Goal: Task Accomplishment & Management: Use online tool/utility

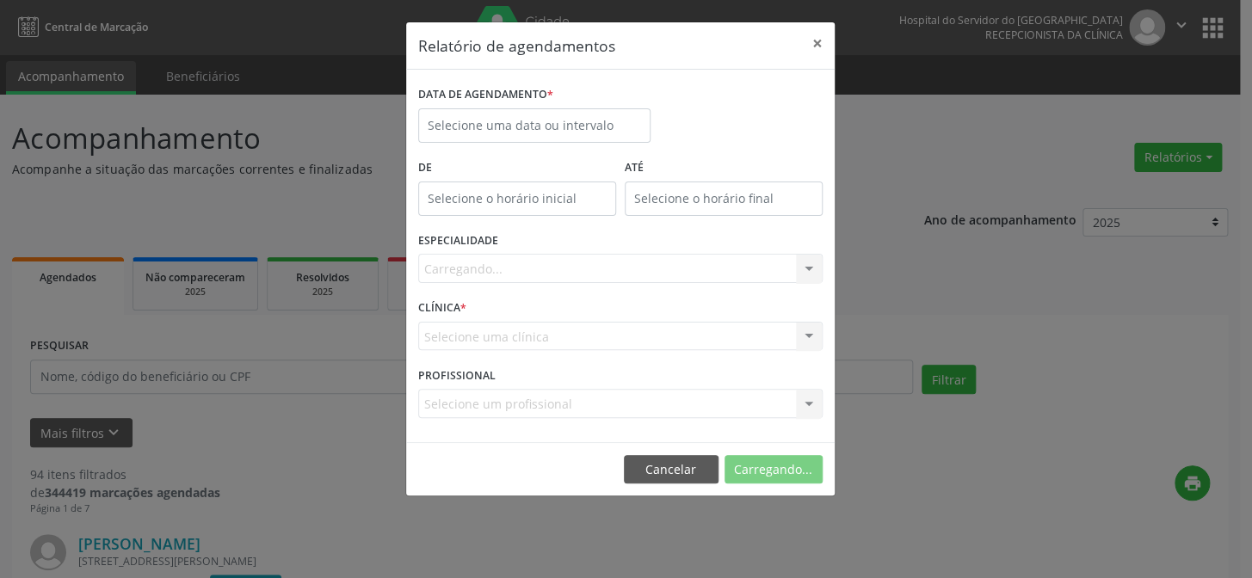
click at [806, 267] on div "Carregando... Todas as especialidades Alergologia Angiologia Arritmologia Cardi…" at bounding box center [620, 268] width 404 height 29
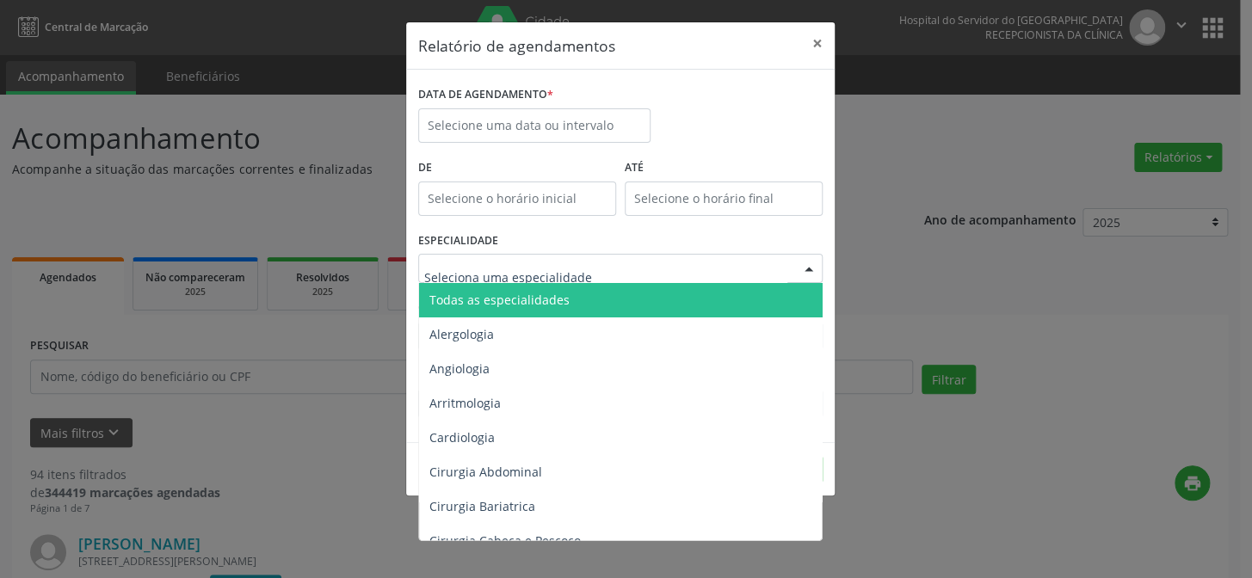
click at [809, 262] on div at bounding box center [809, 269] width 26 height 29
click at [767, 301] on span "Todas as especialidades" at bounding box center [621, 300] width 405 height 34
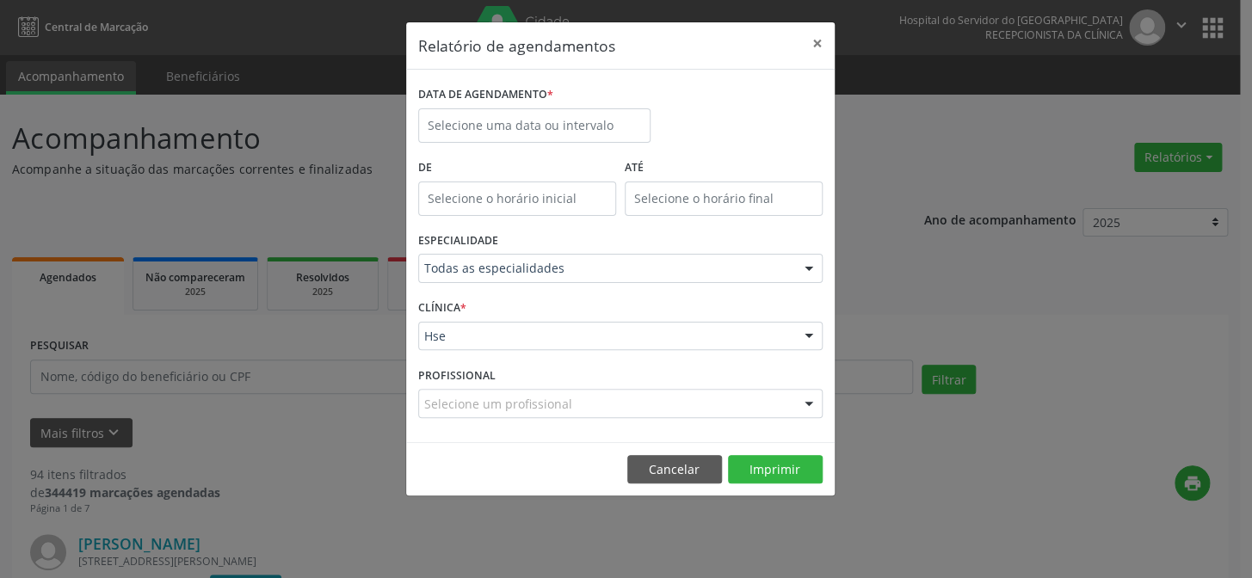
click at [809, 342] on div at bounding box center [809, 337] width 26 height 29
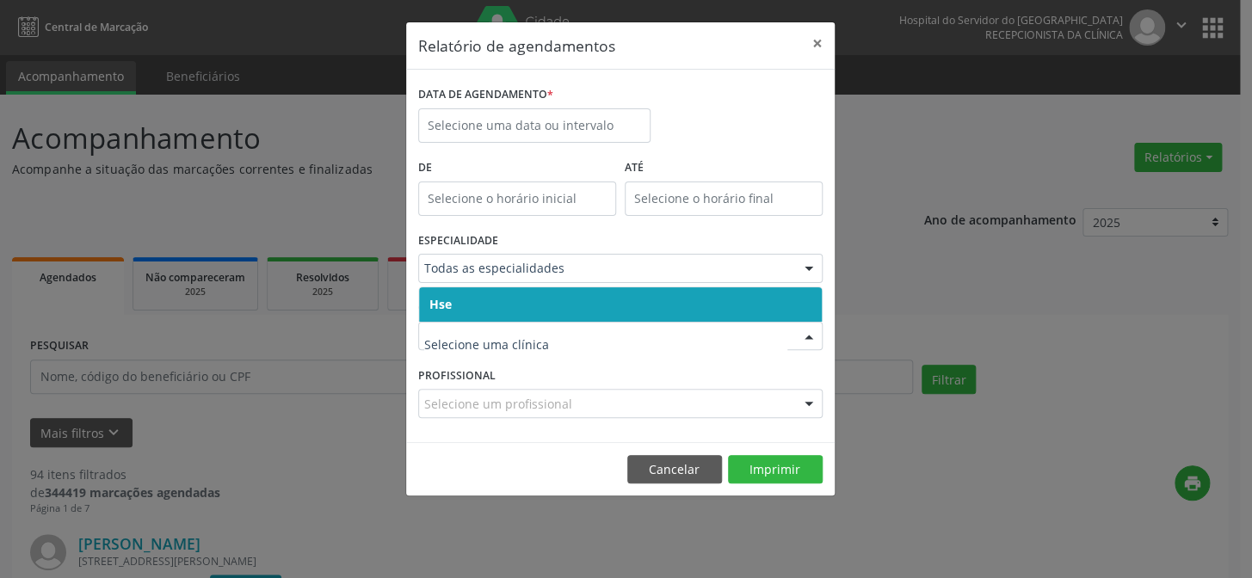
click at [793, 299] on span "Hse" at bounding box center [620, 304] width 403 height 34
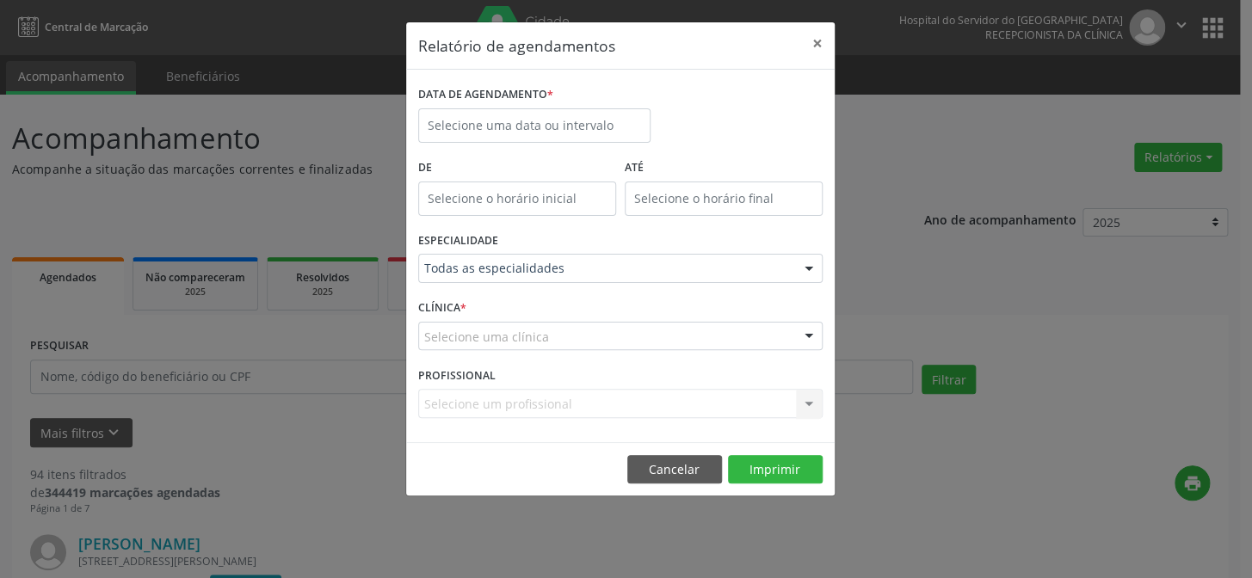
click at [806, 336] on div at bounding box center [809, 337] width 26 height 29
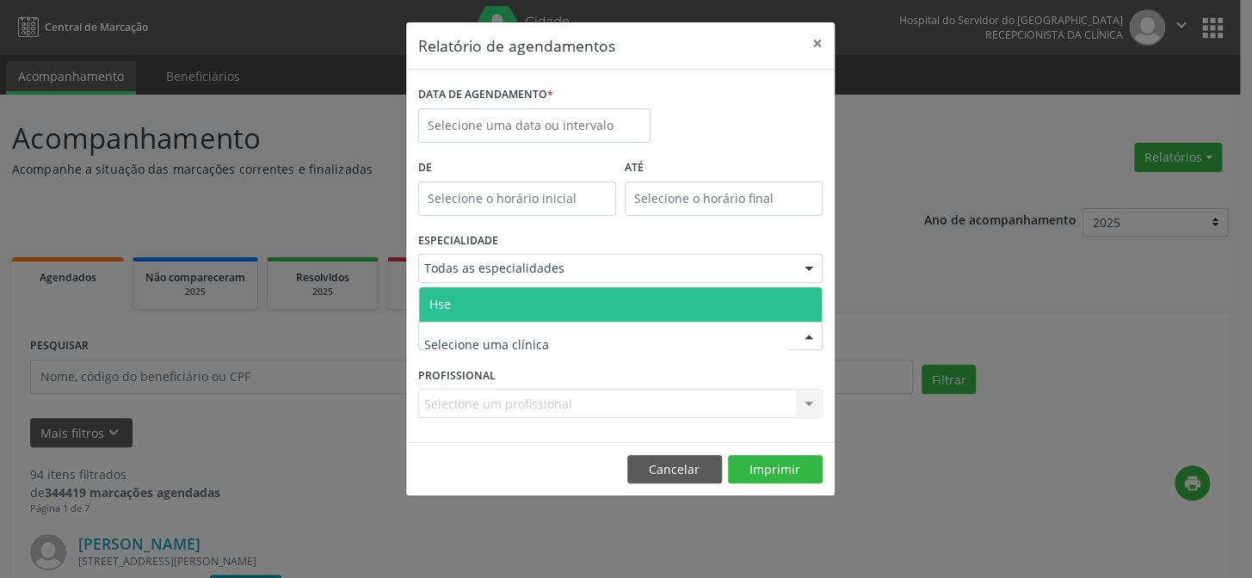
click at [801, 305] on span "Hse" at bounding box center [620, 304] width 403 height 34
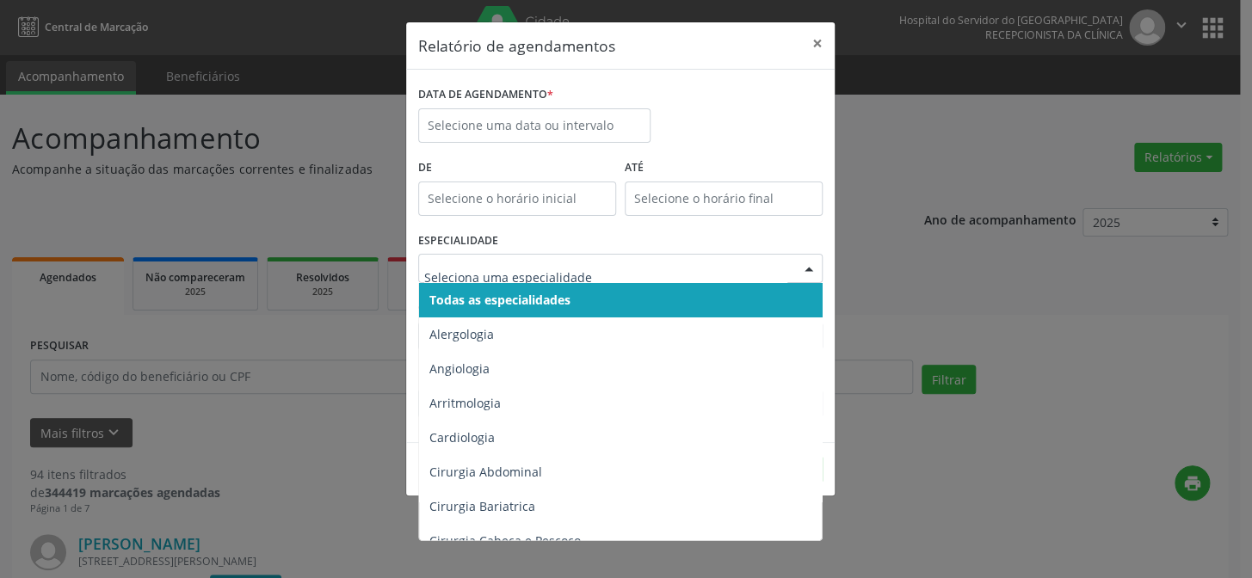
click at [809, 268] on div at bounding box center [809, 269] width 26 height 29
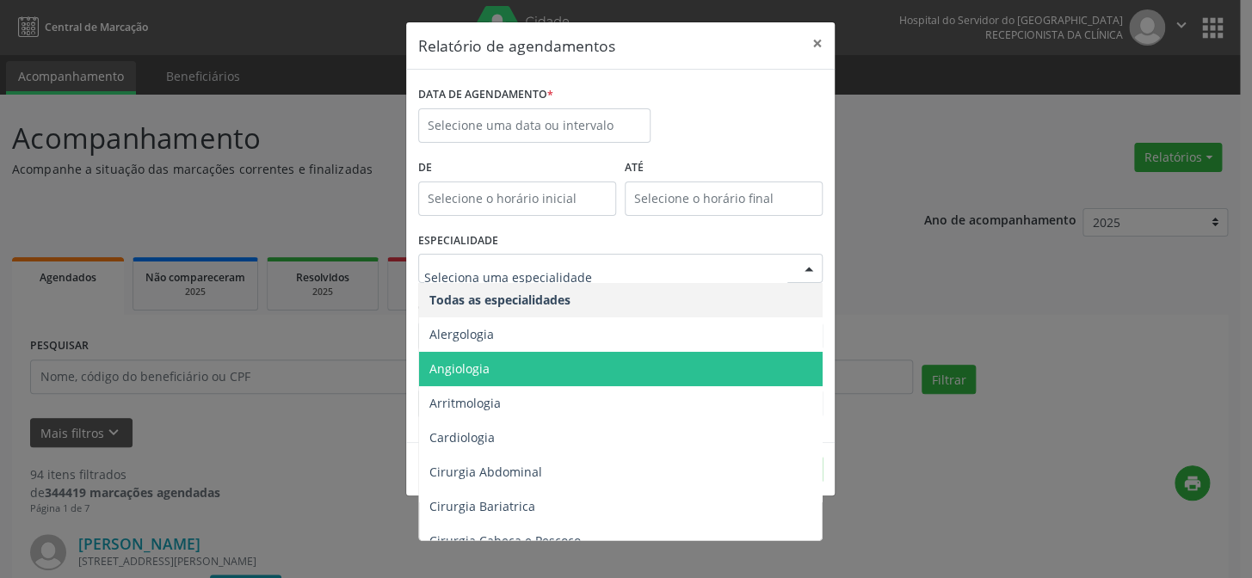
click at [534, 363] on span "Angiologia" at bounding box center [621, 369] width 405 height 34
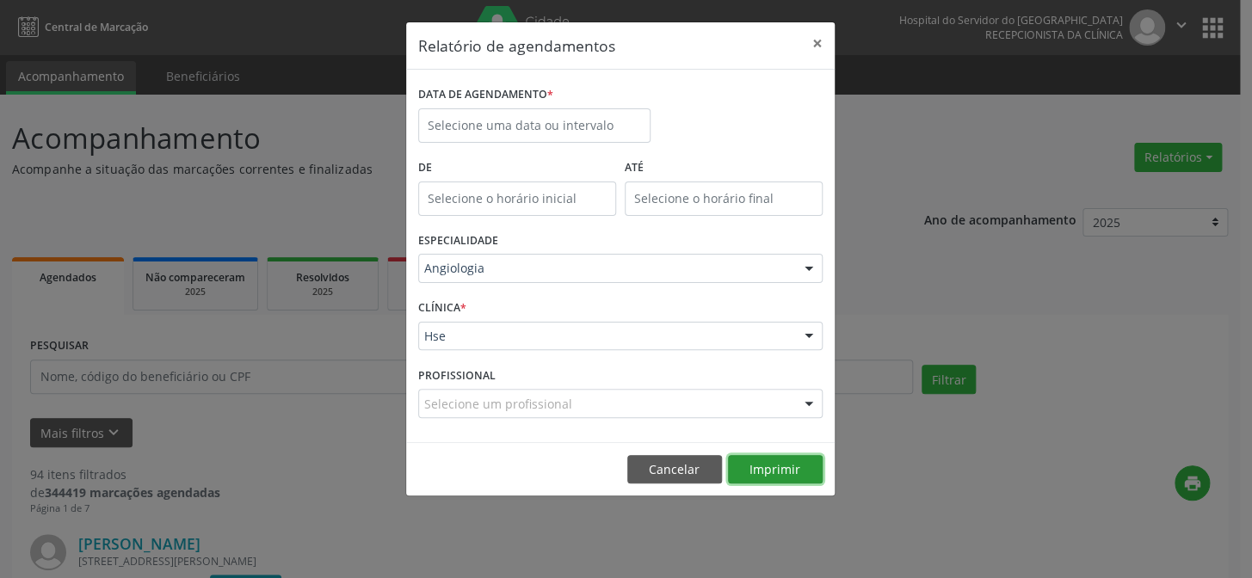
click at [771, 466] on button "Imprimir" at bounding box center [775, 469] width 95 height 29
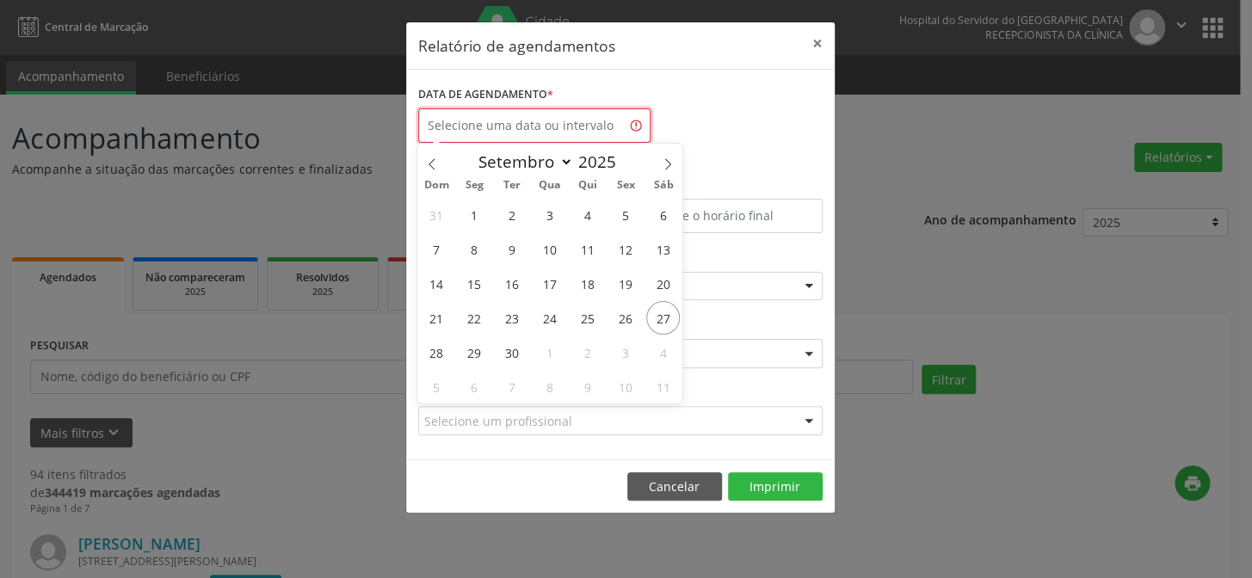
click at [598, 125] on input "text" at bounding box center [534, 125] width 232 height 34
click at [465, 318] on span "22" at bounding box center [475, 318] width 34 height 34
type input "[DATE]"
click at [461, 323] on span "22" at bounding box center [475, 318] width 34 height 34
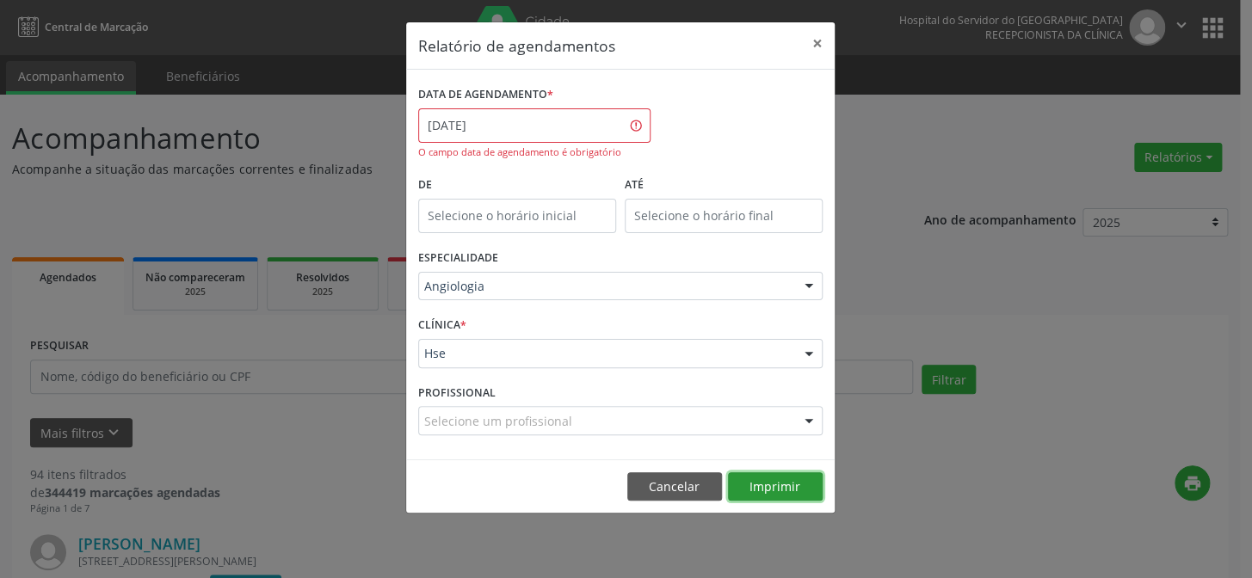
click at [808, 476] on button "Imprimir" at bounding box center [775, 486] width 95 height 29
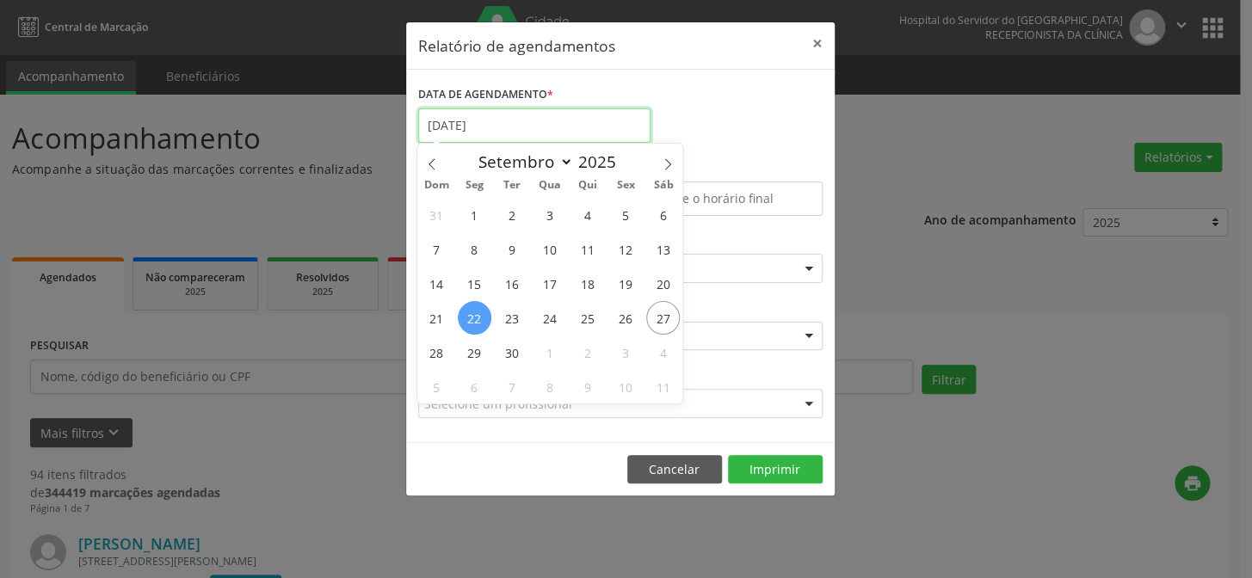
click at [603, 129] on input "[DATE]" at bounding box center [534, 125] width 232 height 34
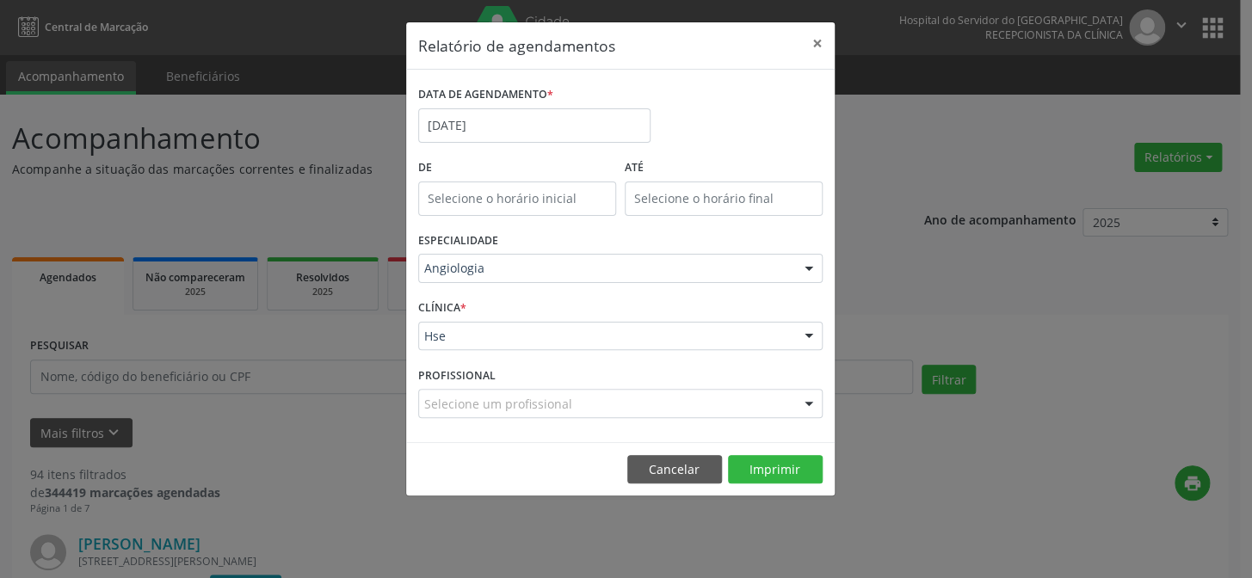
click at [725, 90] on div "DATA DE AGENDAMENTO * [DATE]" at bounding box center [620, 118] width 413 height 73
click at [823, 43] on button "×" at bounding box center [817, 43] width 34 height 42
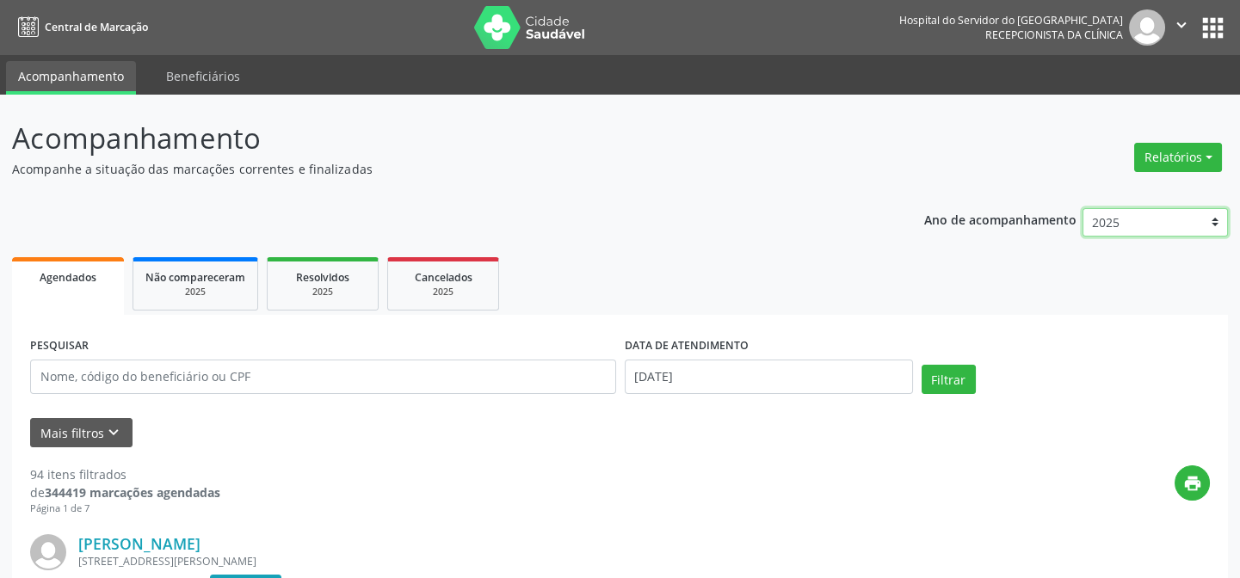
click at [1215, 224] on select "2025 2024 2023 2022 2021" at bounding box center [1155, 222] width 145 height 29
click at [1212, 153] on button "Relatórios" at bounding box center [1178, 157] width 88 height 29
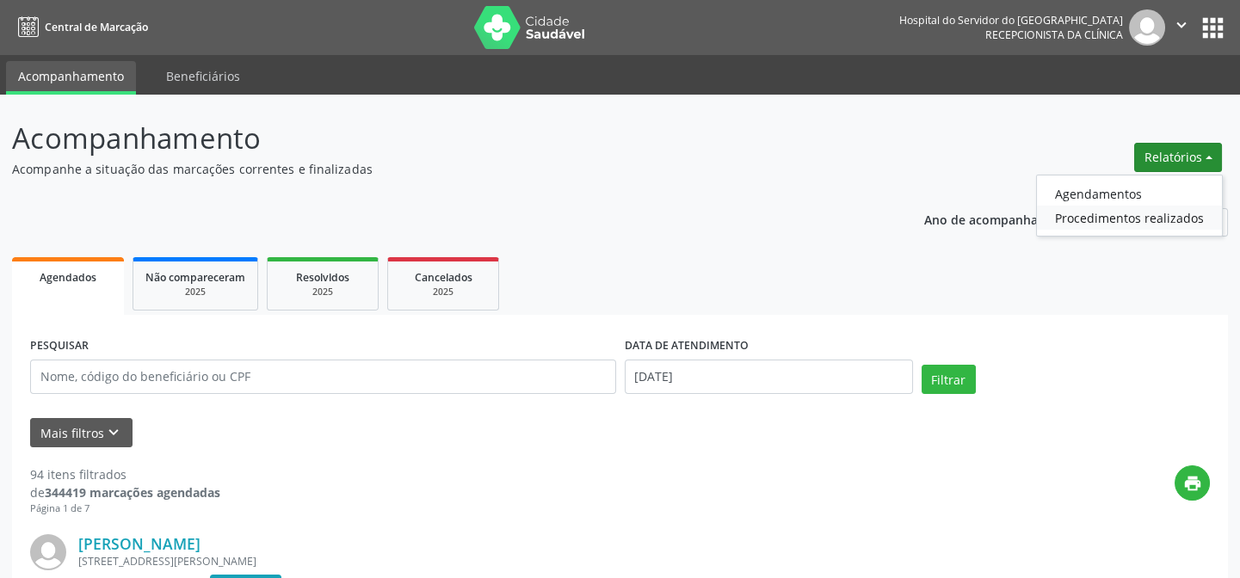
click at [1166, 222] on link "Procedimentos realizados" at bounding box center [1129, 218] width 185 height 24
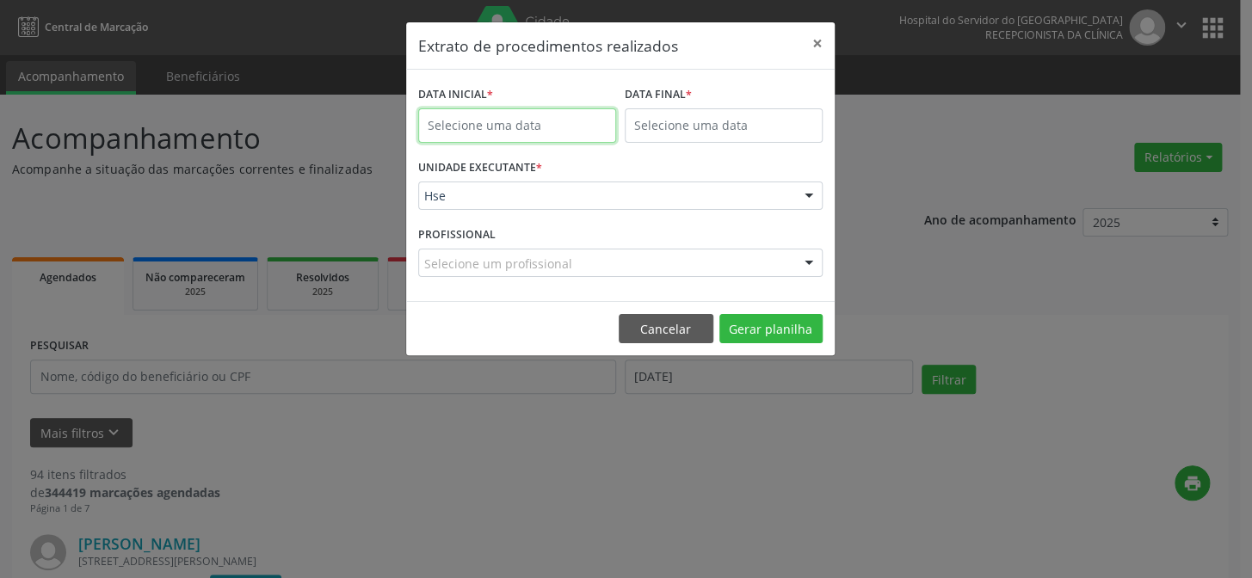
click at [513, 123] on input "text" at bounding box center [517, 125] width 198 height 34
click at [732, 151] on div "DATA FINAL *" at bounding box center [724, 118] width 207 height 73
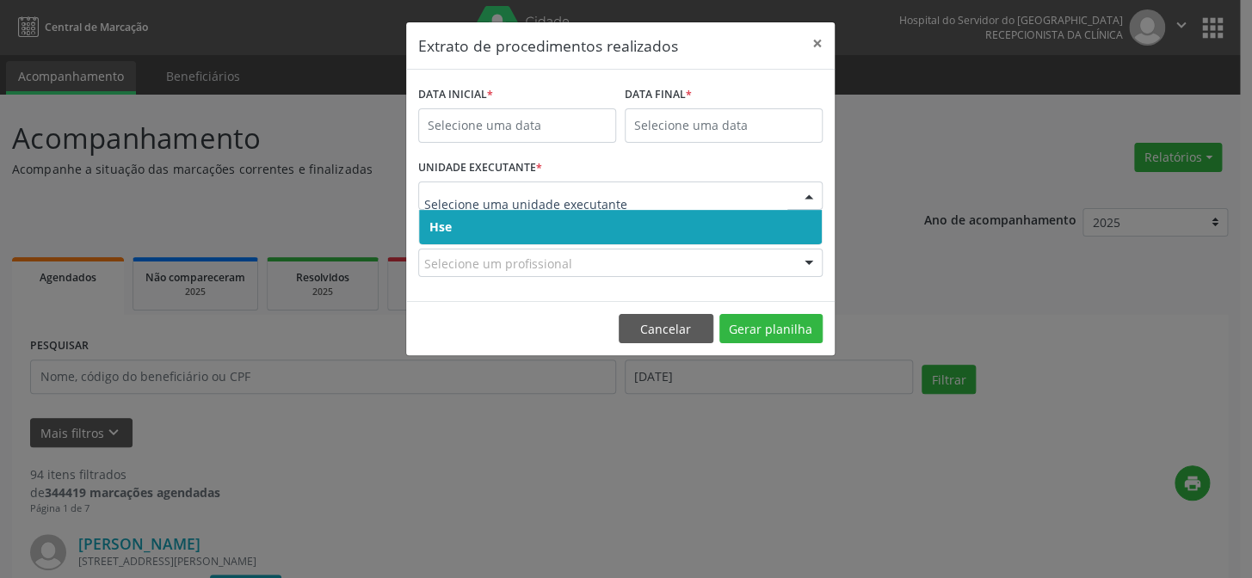
click at [580, 227] on span "Hse" at bounding box center [620, 227] width 403 height 34
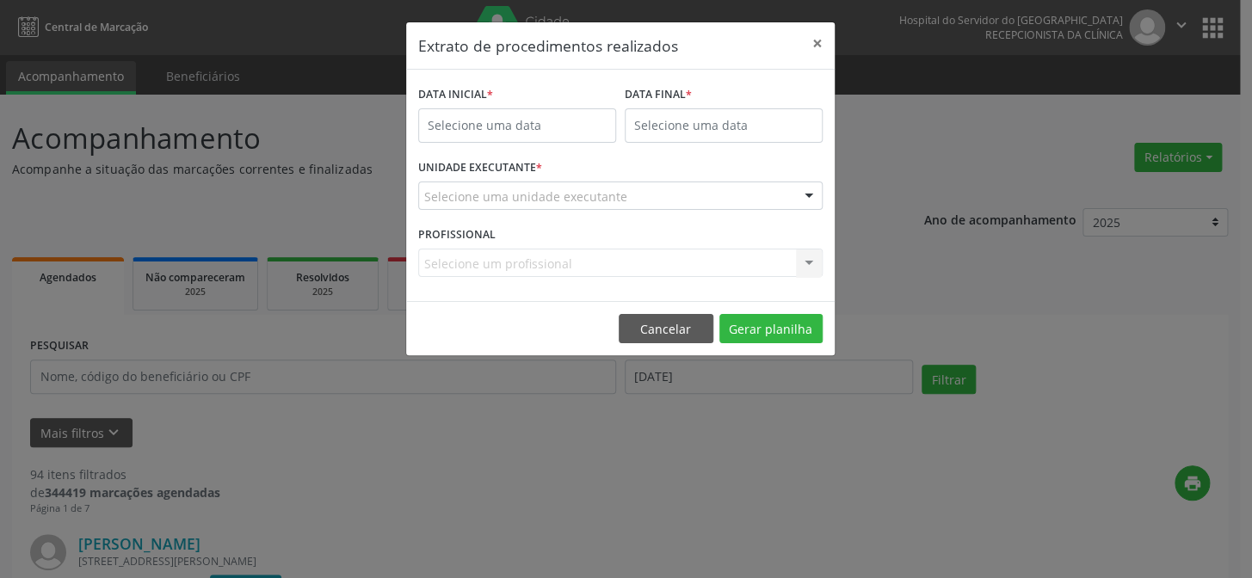
click at [811, 194] on div at bounding box center [809, 196] width 26 height 29
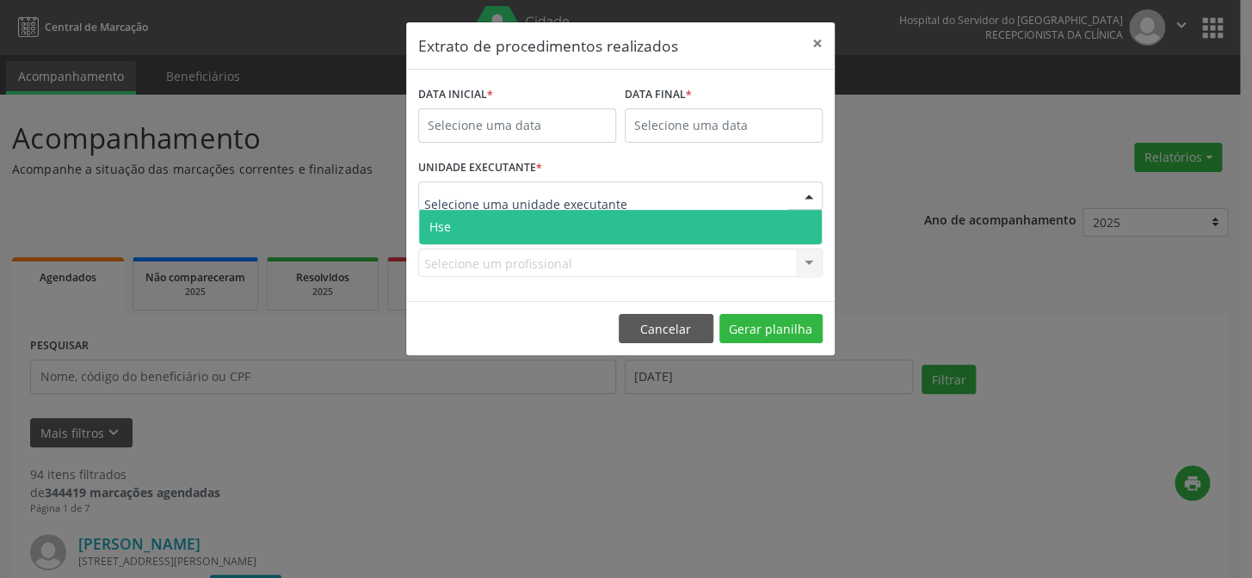
click at [737, 223] on span "Hse" at bounding box center [620, 227] width 403 height 34
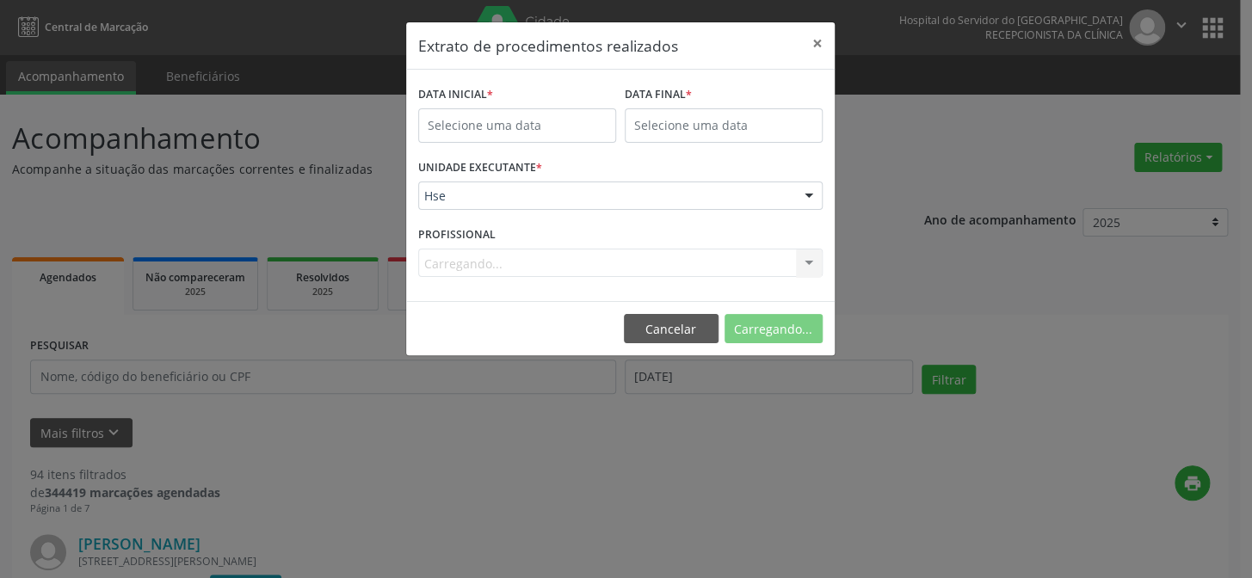
click at [814, 265] on div "Carregando... Nenhum resultado encontrado para: " " Não há nenhuma opção para s…" at bounding box center [620, 263] width 404 height 29
click at [630, 260] on div "Carregando... Nenhum resultado encontrado para: " " Não há nenhuma opção para s…" at bounding box center [620, 263] width 404 height 29
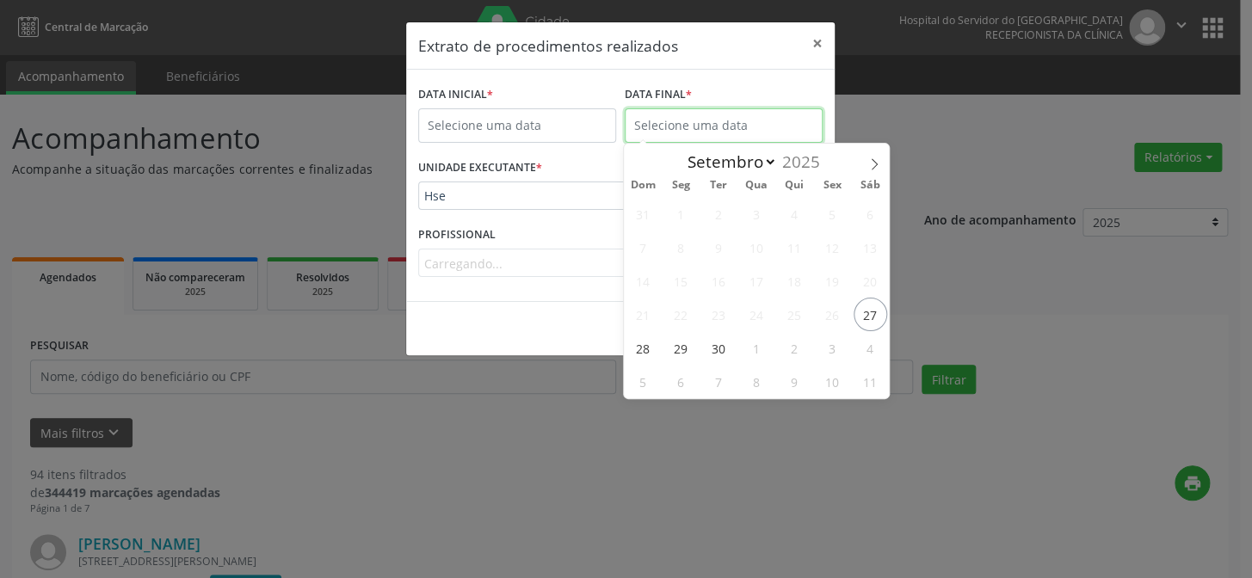
click at [660, 119] on input "text" at bounding box center [724, 125] width 198 height 34
click at [824, 45] on button "×" at bounding box center [817, 43] width 34 height 42
